Goal: Information Seeking & Learning: Learn about a topic

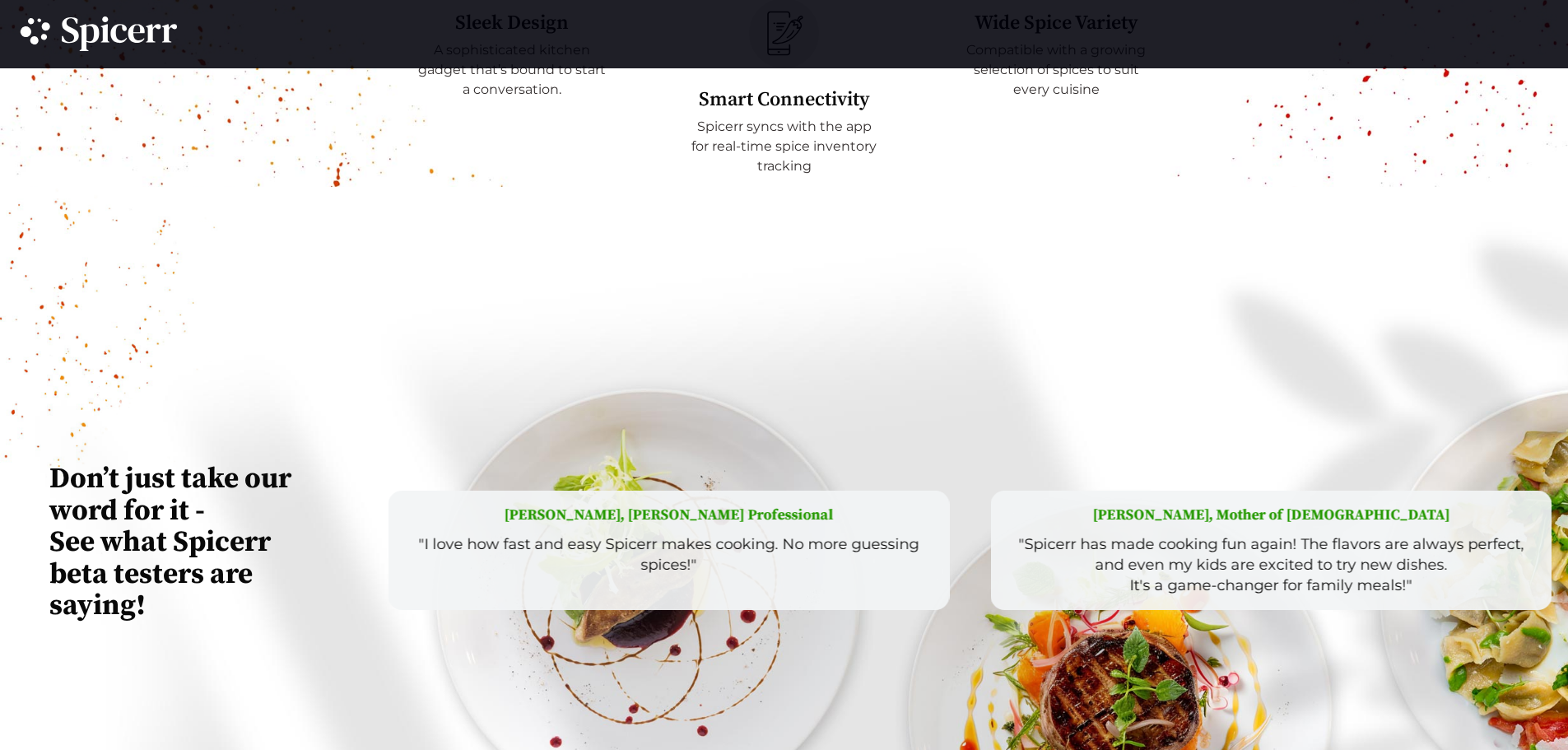
scroll to position [3941, 0]
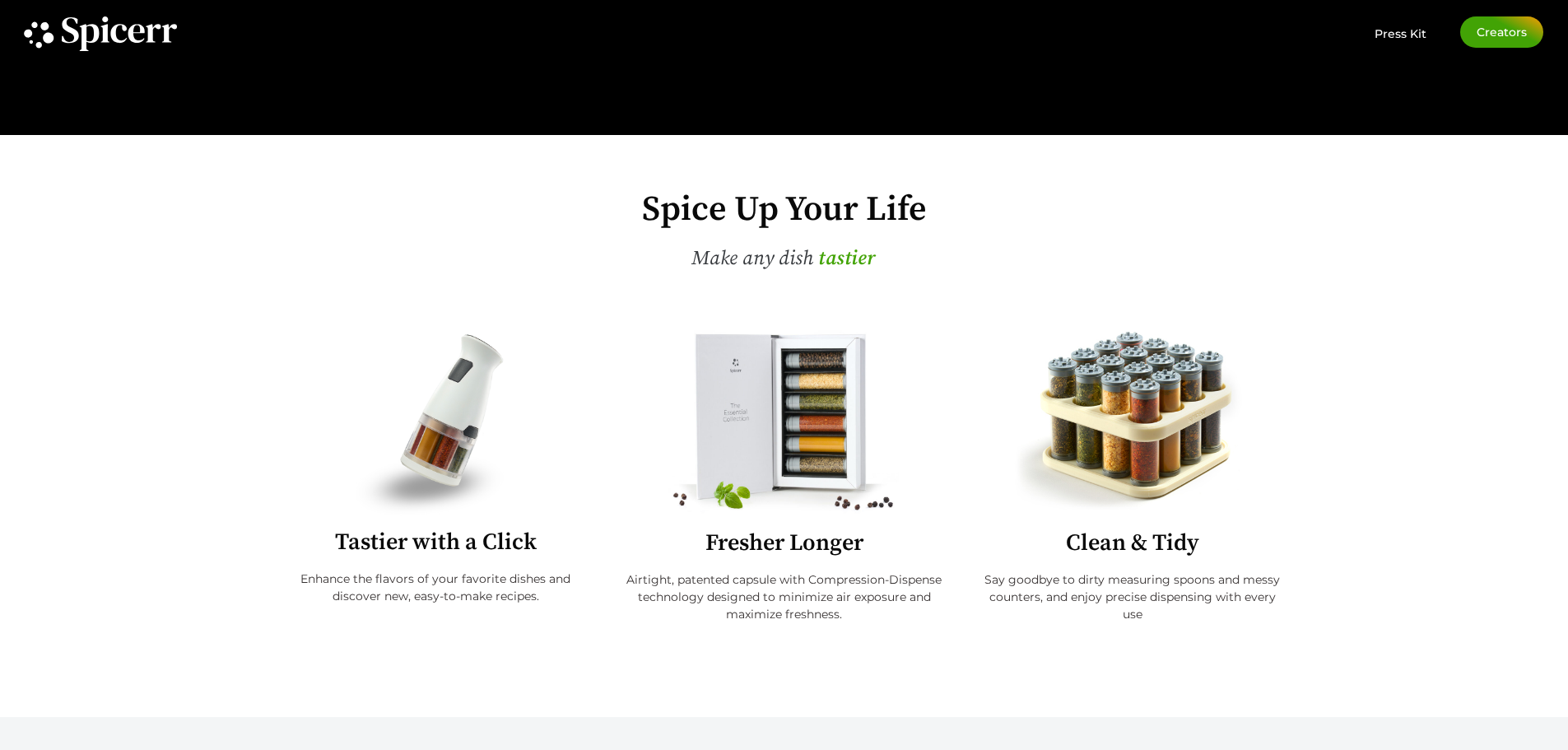
scroll to position [576, 0]
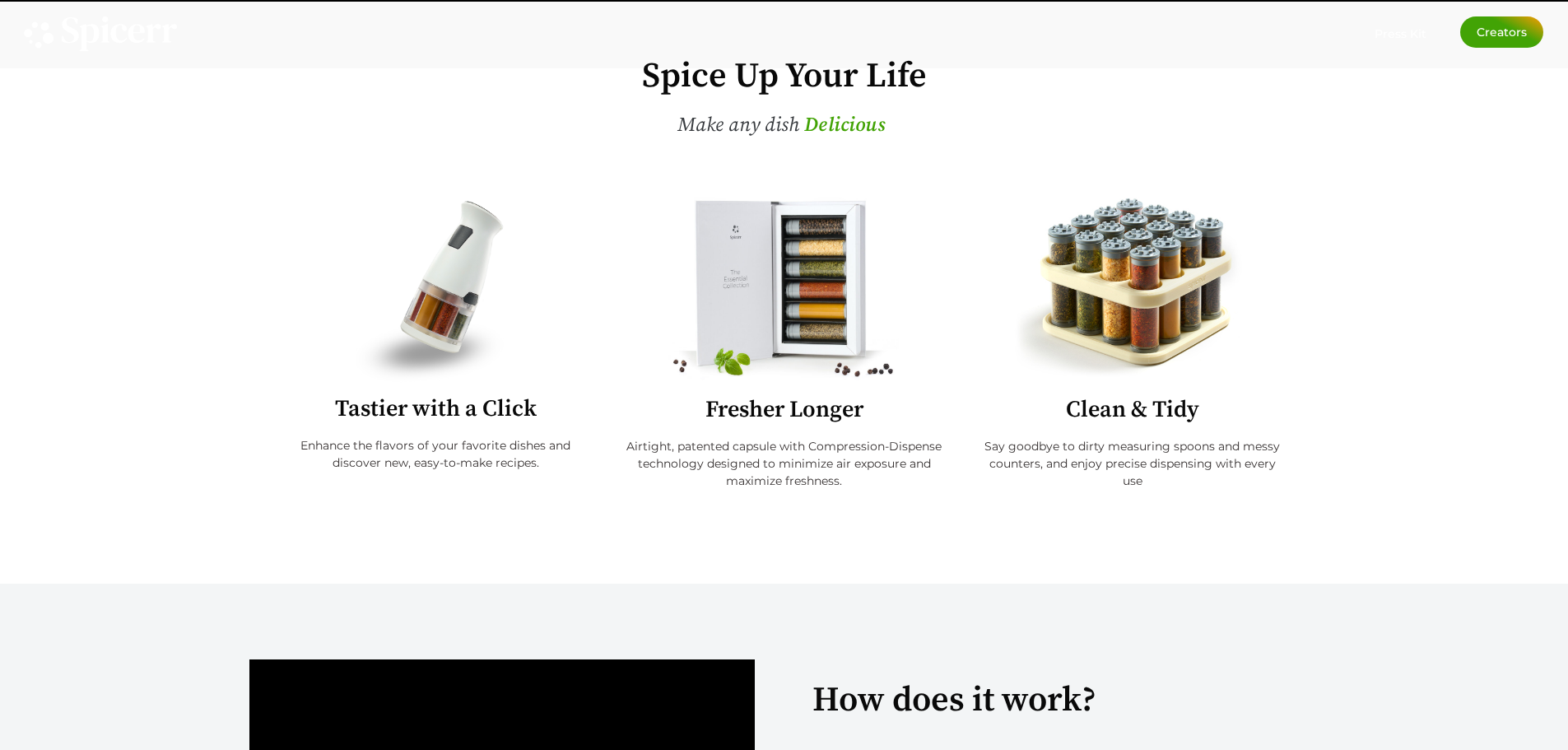
click at [556, 302] on div at bounding box center [436, 290] width 308 height 186
click at [436, 284] on img at bounding box center [435, 290] width 160 height 186
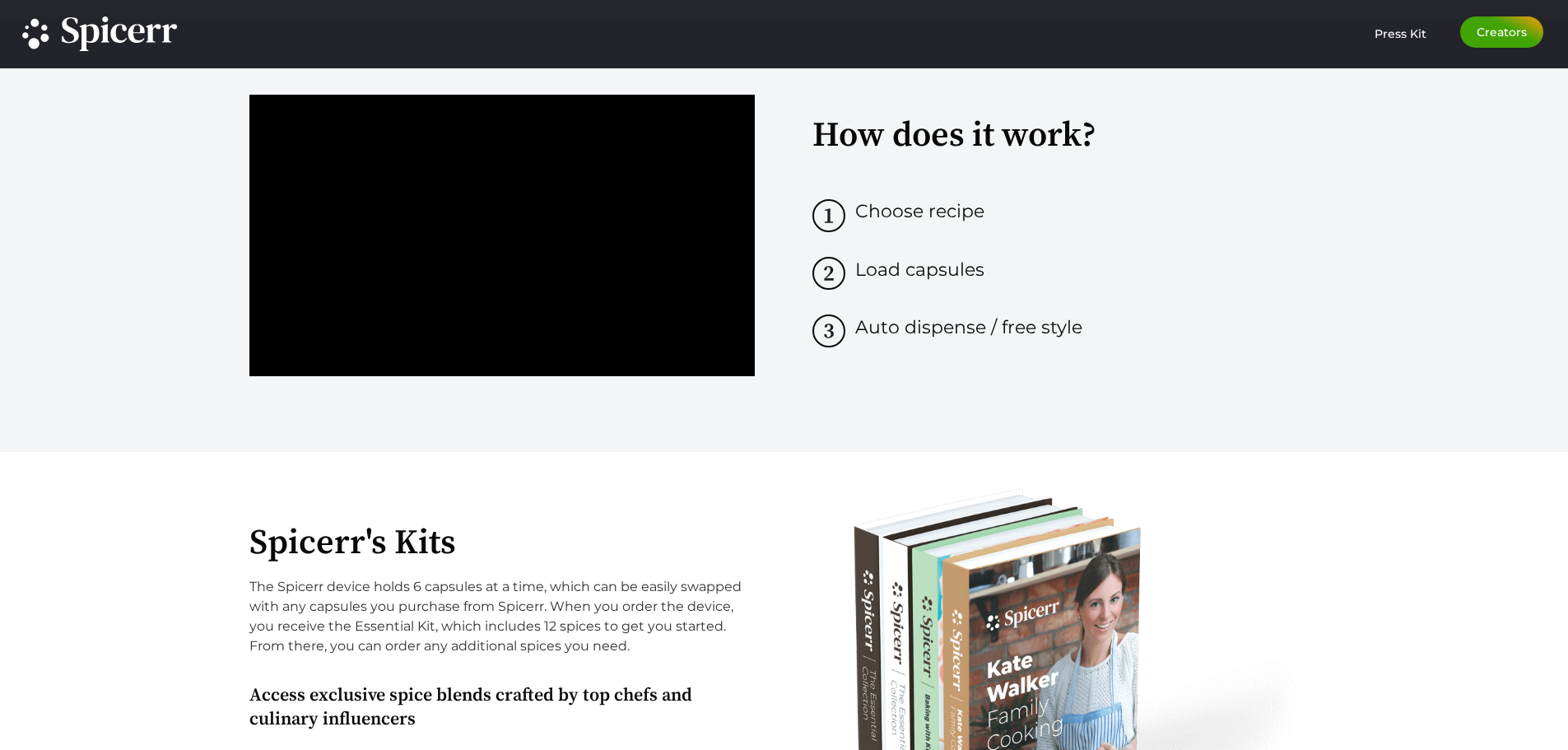
scroll to position [1152, 0]
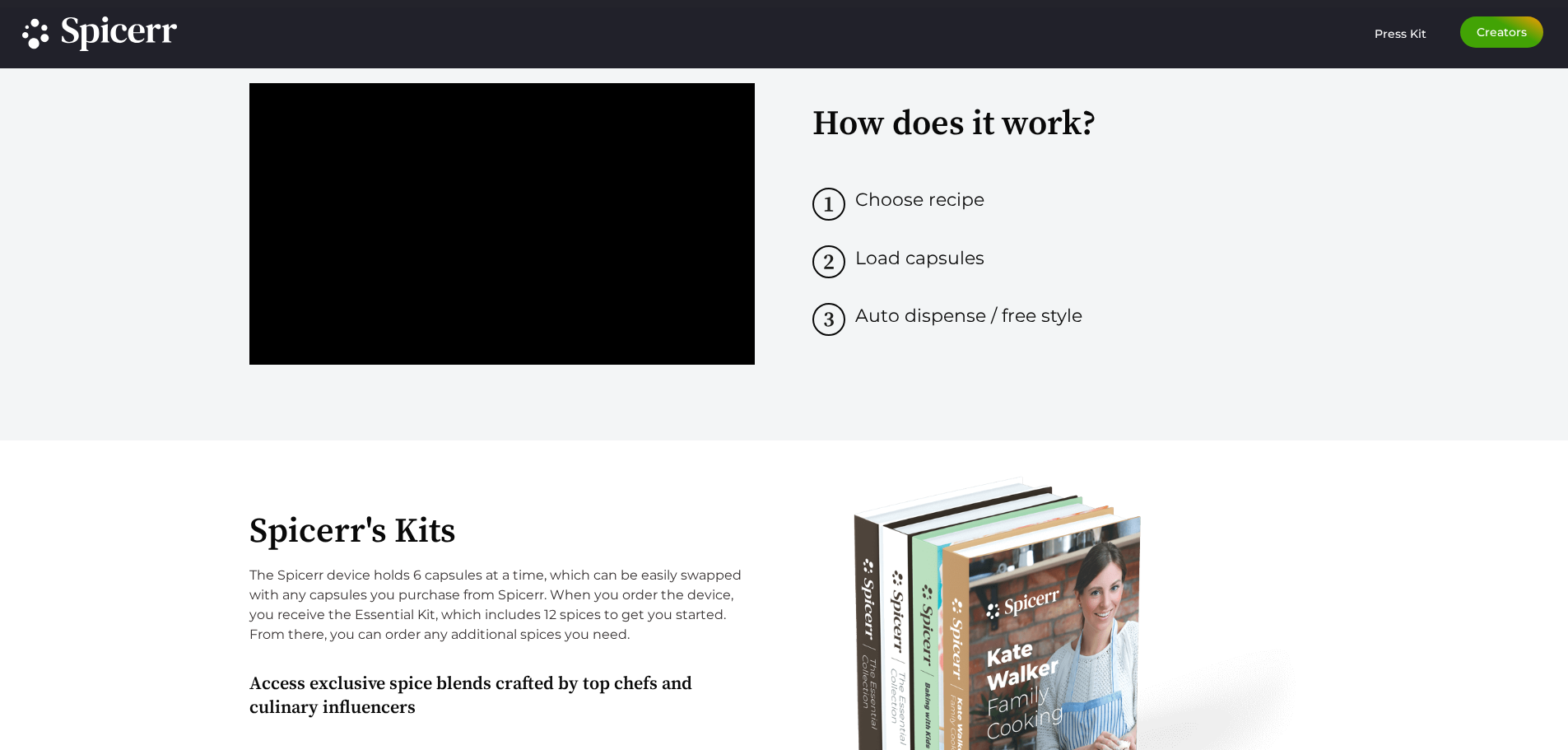
click at [374, 556] on div "Spicerr's Kits The Spicerr device holds 6 capsules at a time, which can be easi…" at bounding box center [505, 617] width 510 height 205
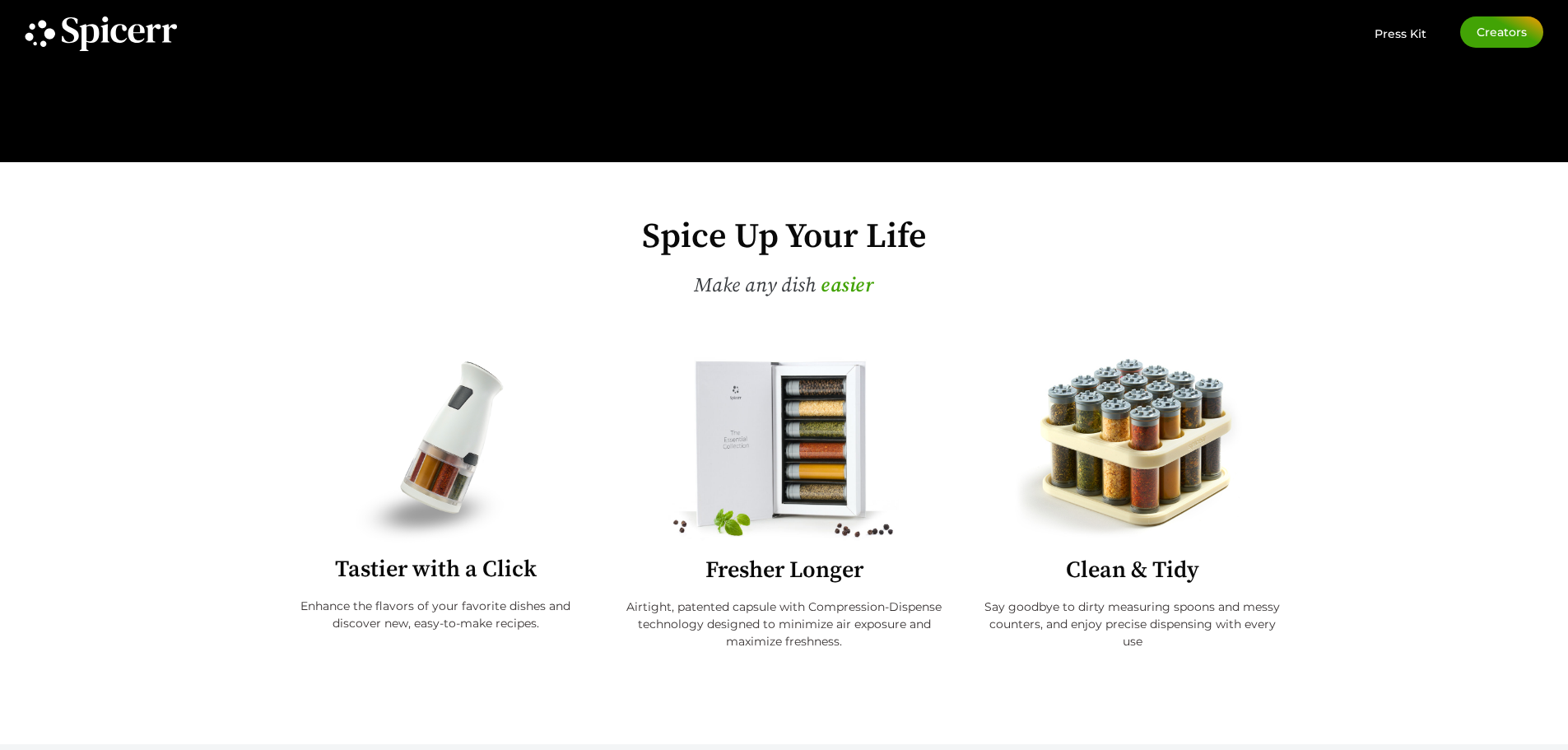
scroll to position [412, 0]
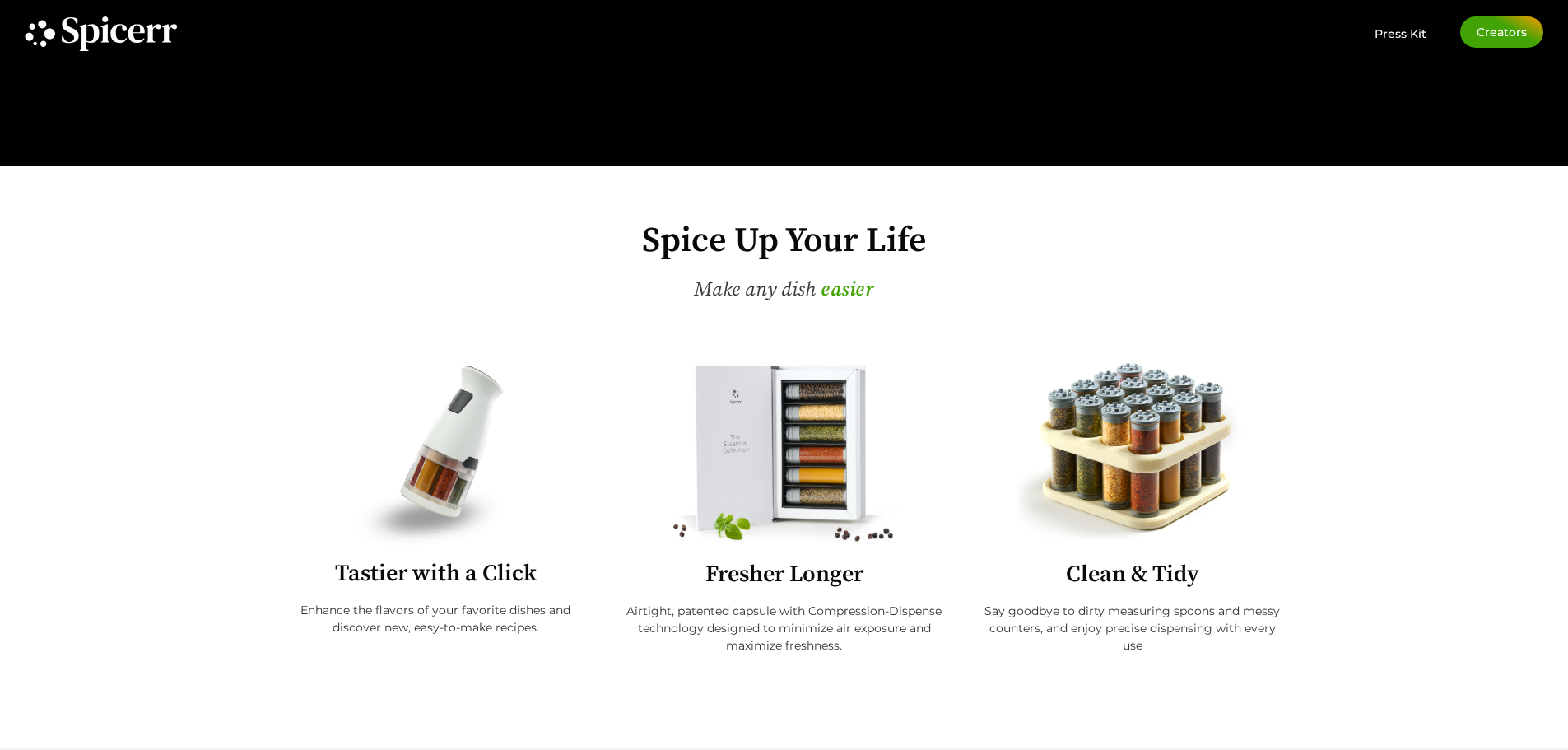
click at [384, 609] on p "Enhance the flavors of your favorite dishes and discover new, easy-to-make reci…" at bounding box center [436, 619] width 308 height 35
click at [371, 590] on div "Tastier with a Click Enhance the flavors of your favorite dishes and discover n…" at bounding box center [436, 525] width 357 height 329
click at [345, 605] on p "Enhance the flavors of your favorite dishes and discover new, easy-to-make reci…" at bounding box center [436, 619] width 308 height 35
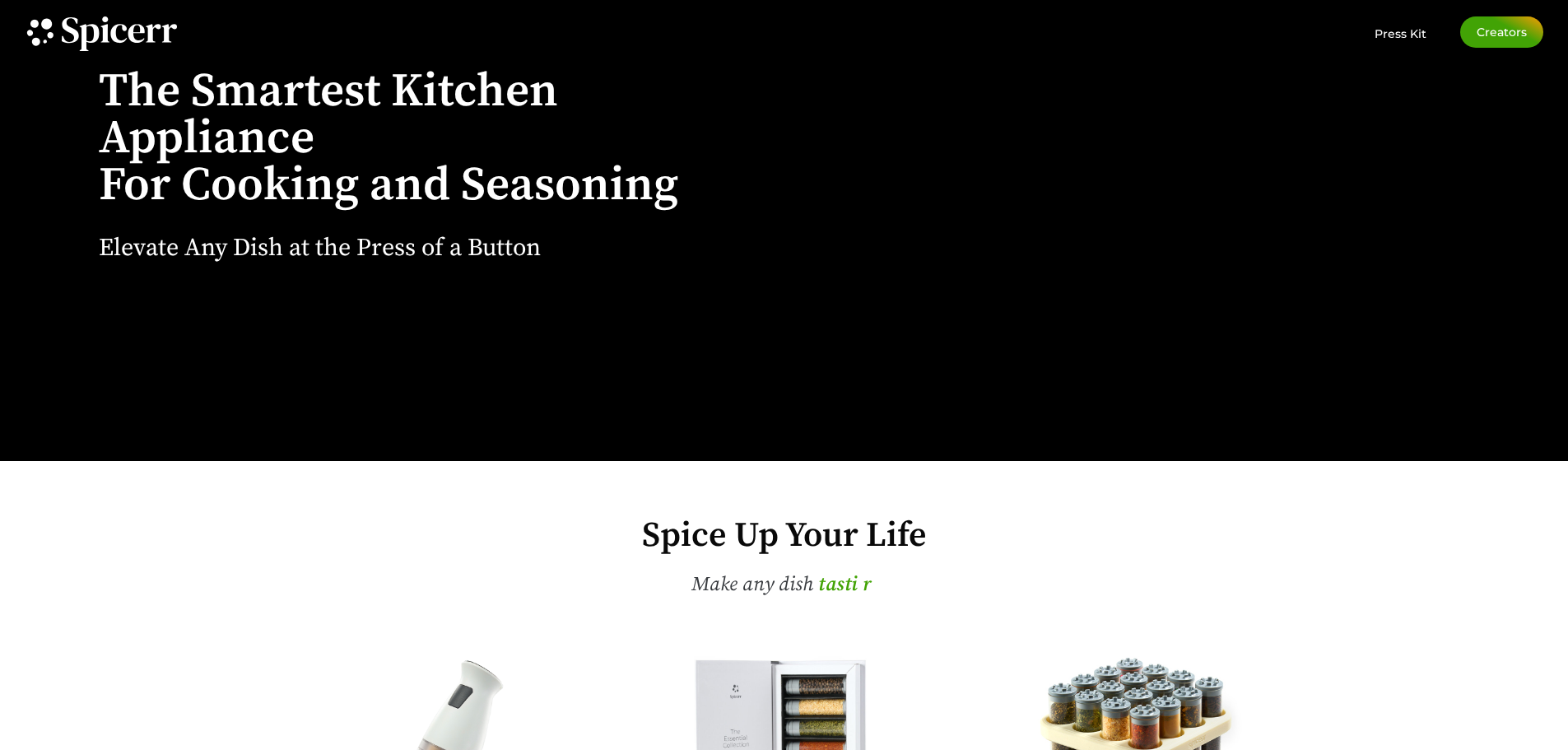
scroll to position [0, 0]
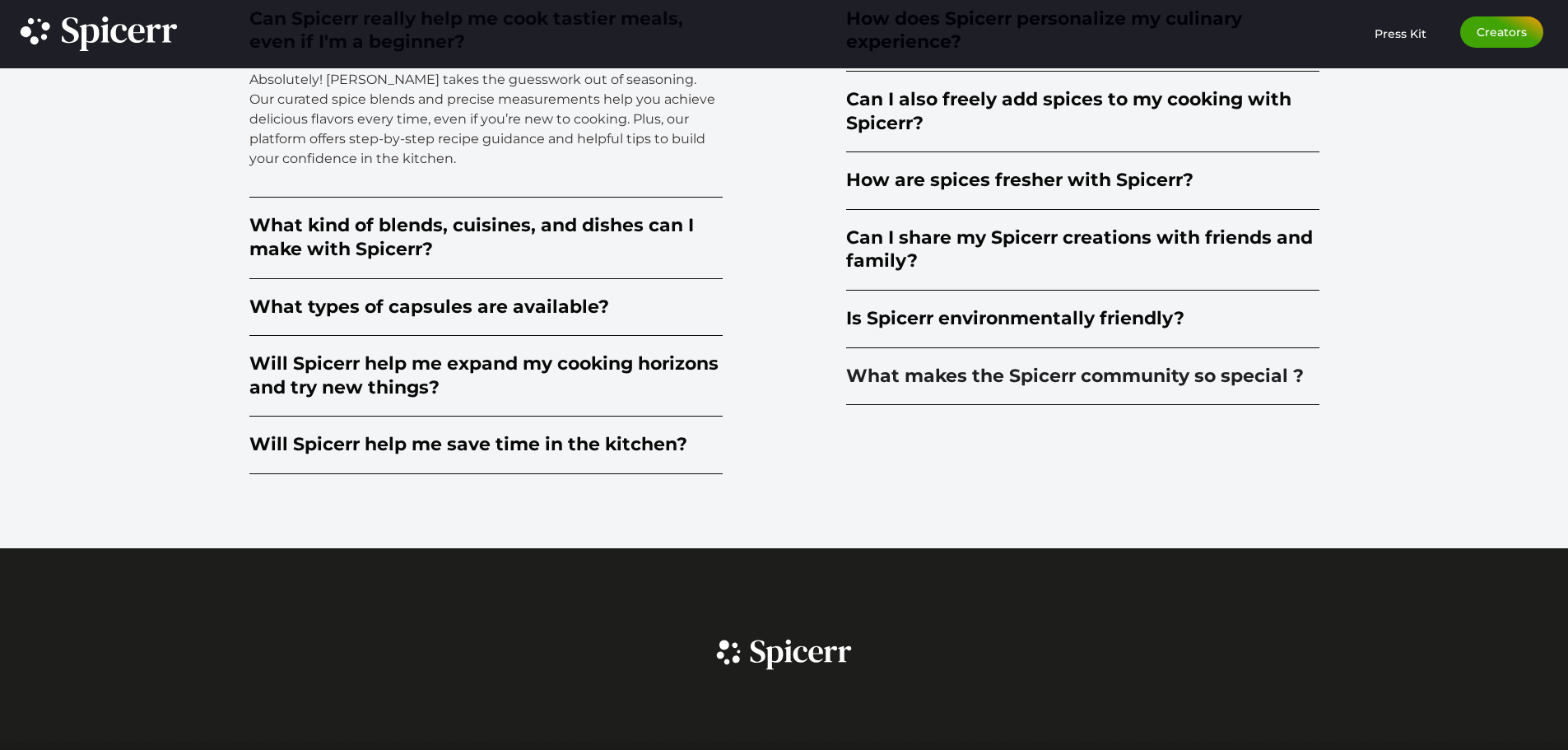
scroll to position [4311, 0]
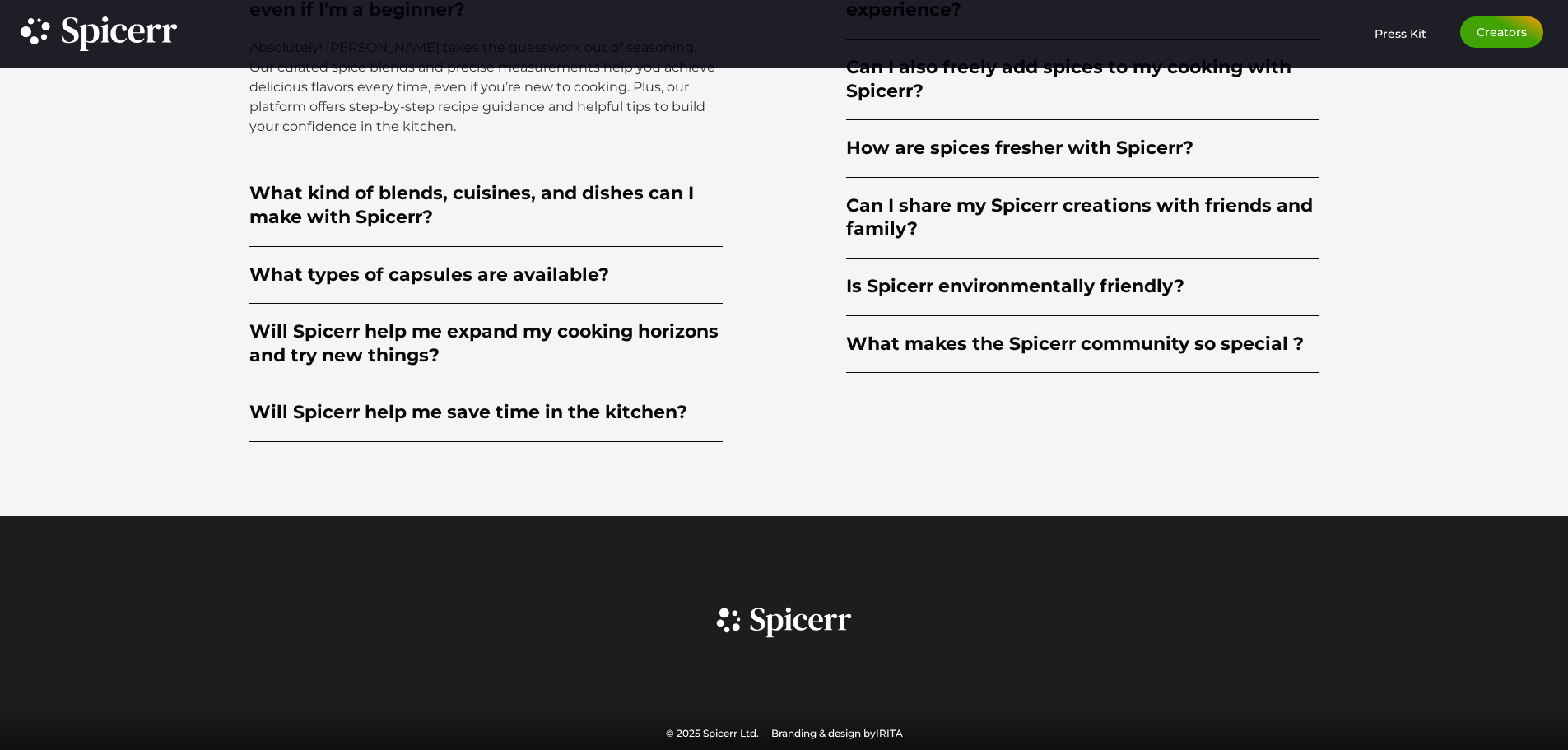
click at [941, 640] on div "Email JOIN ****** © 2025 Spicerr Ltd. Branding & design by IRITA" at bounding box center [784, 634] width 1568 height 236
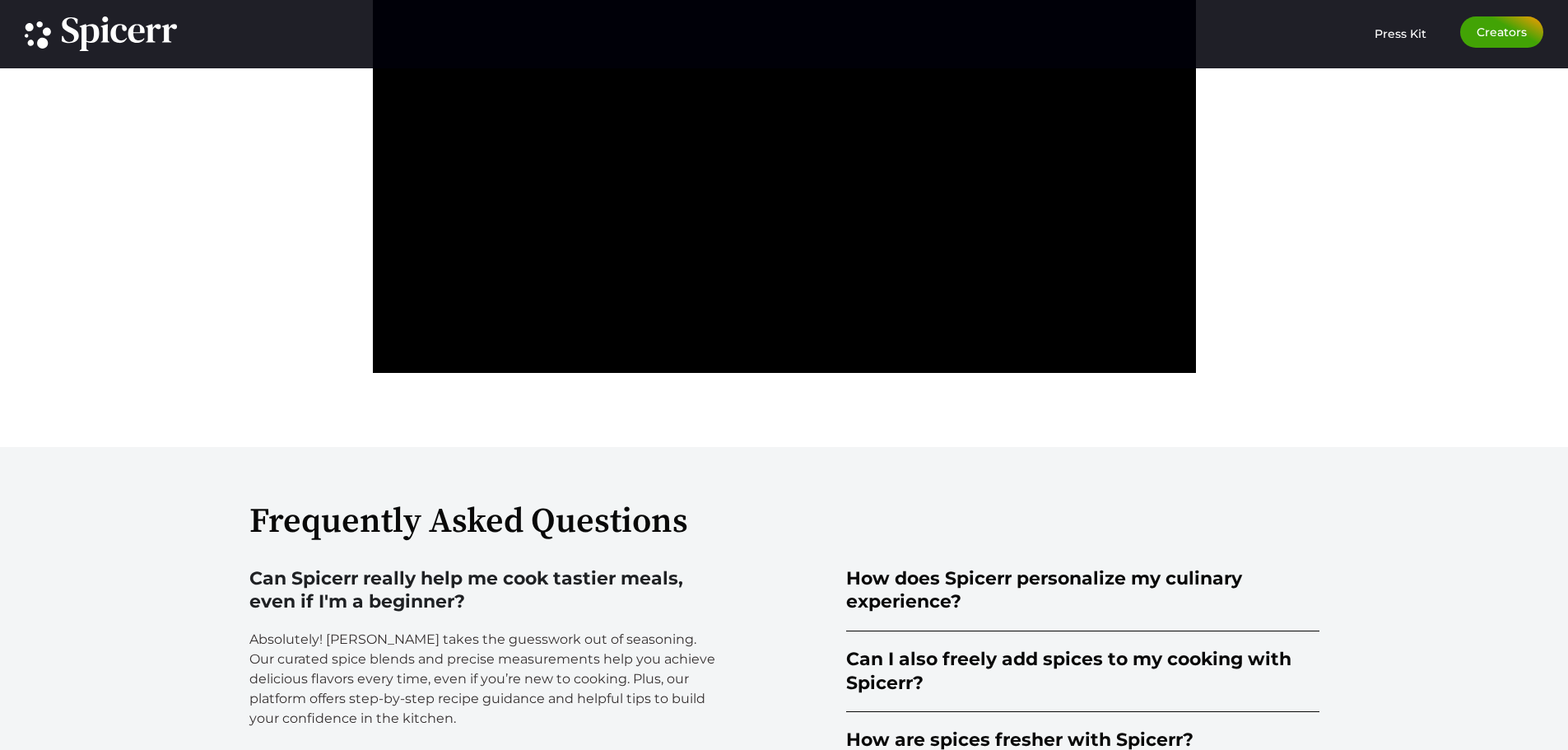
scroll to position [3405, 0]
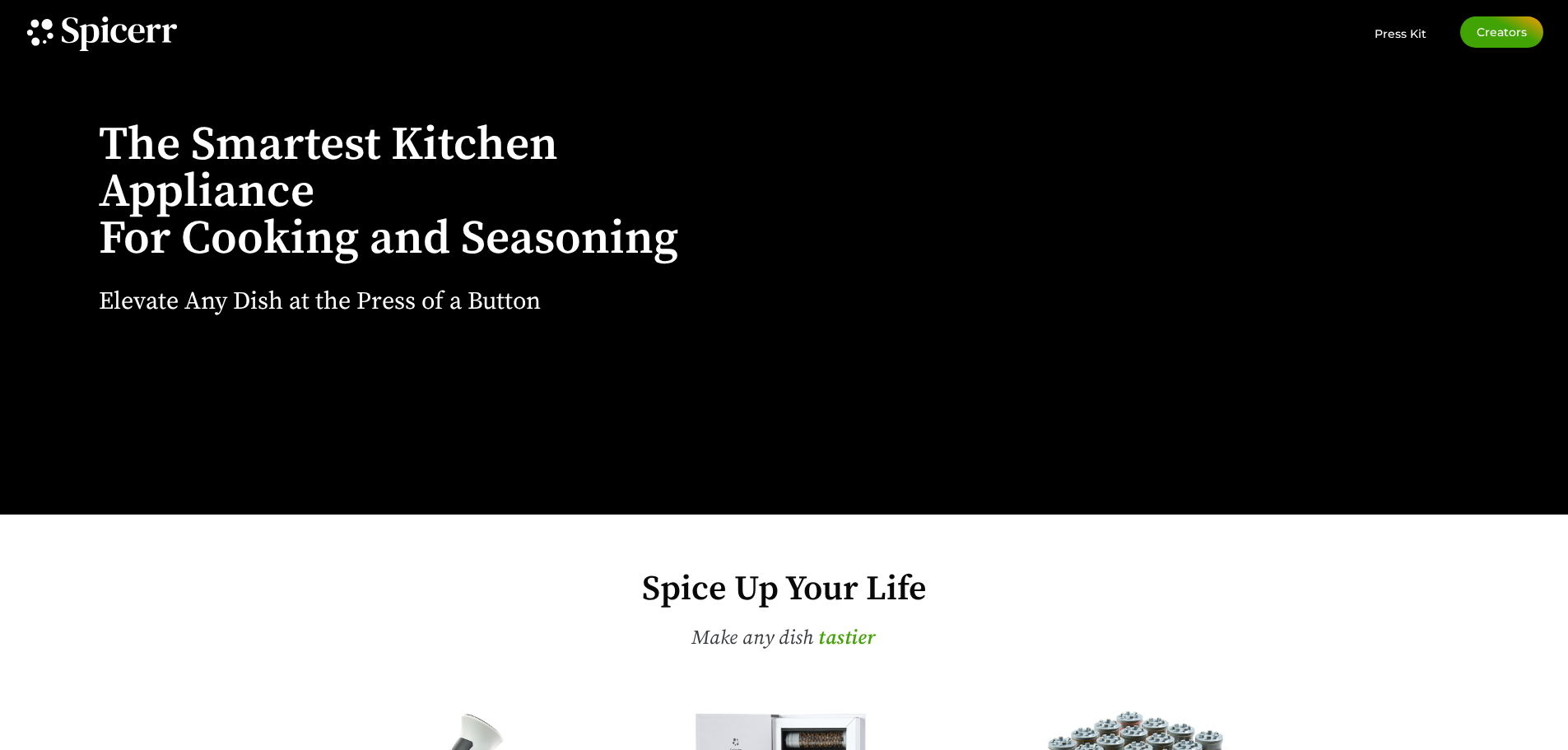
scroll to position [58, 0]
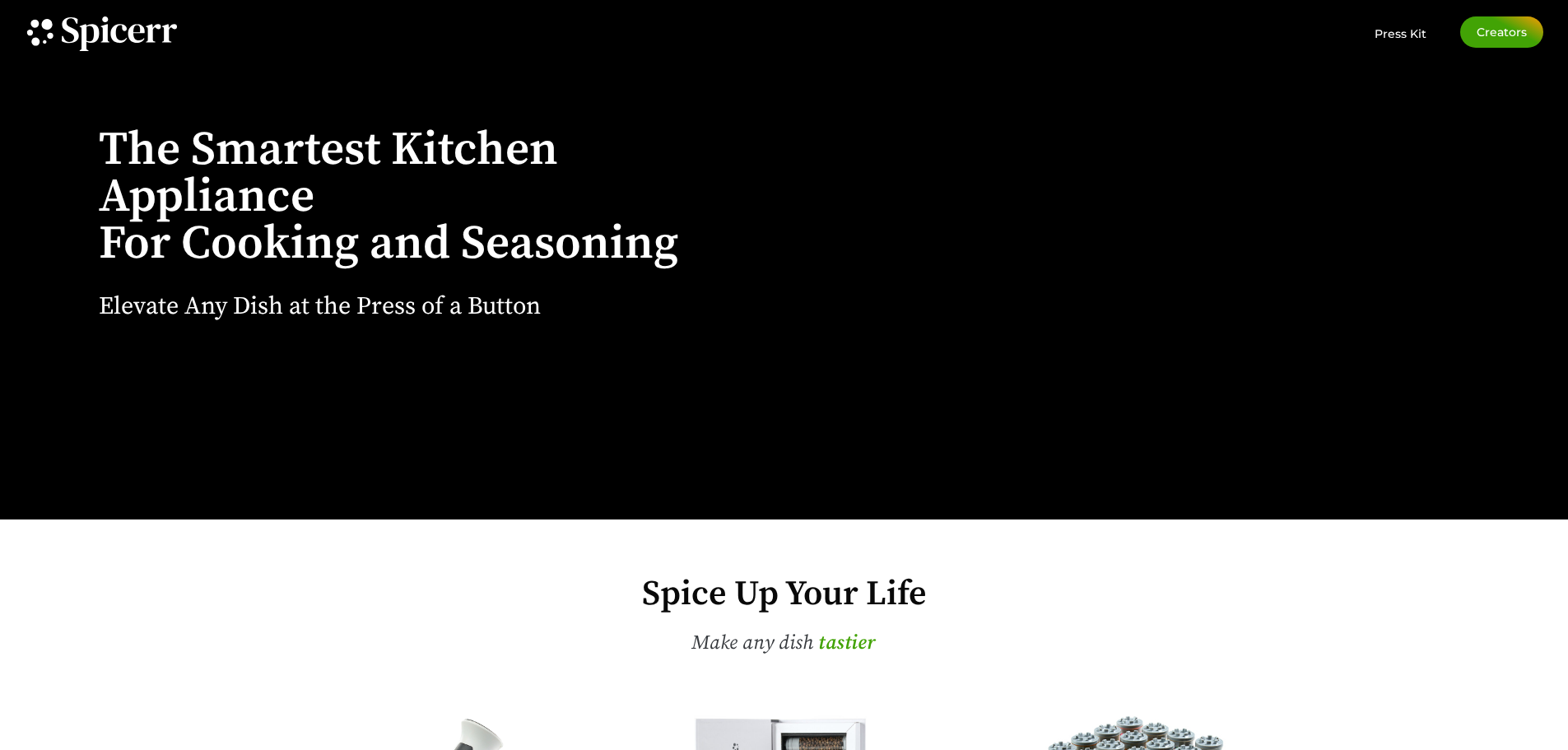
click at [112, 30] on icon at bounding box center [119, 33] width 17 height 19
